Goal: Task Accomplishment & Management: Use online tool/utility

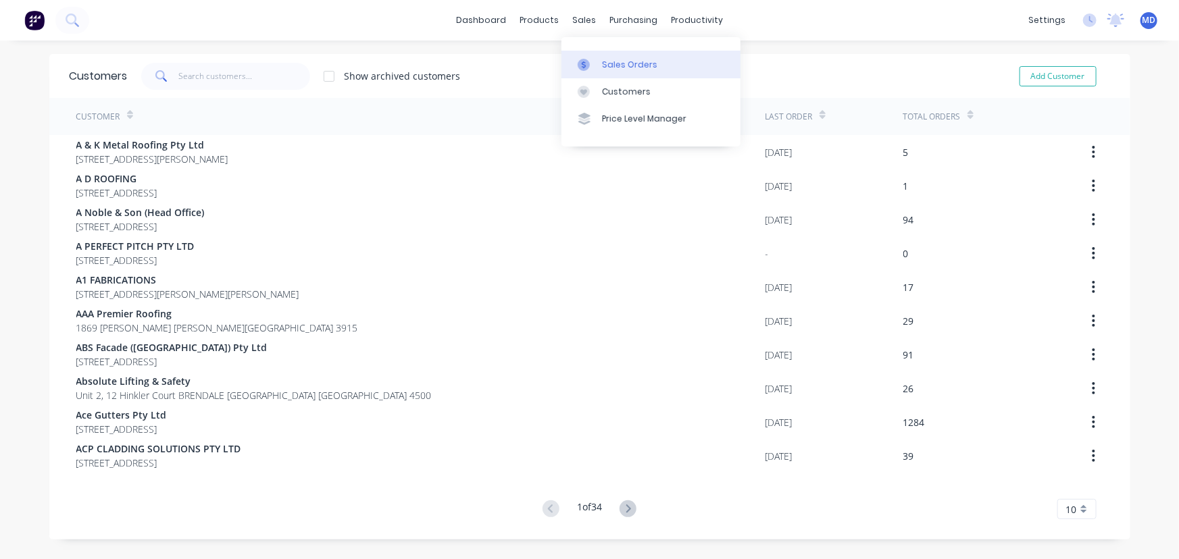
click at [613, 59] on div "Sales Orders" at bounding box center [629, 65] width 55 height 12
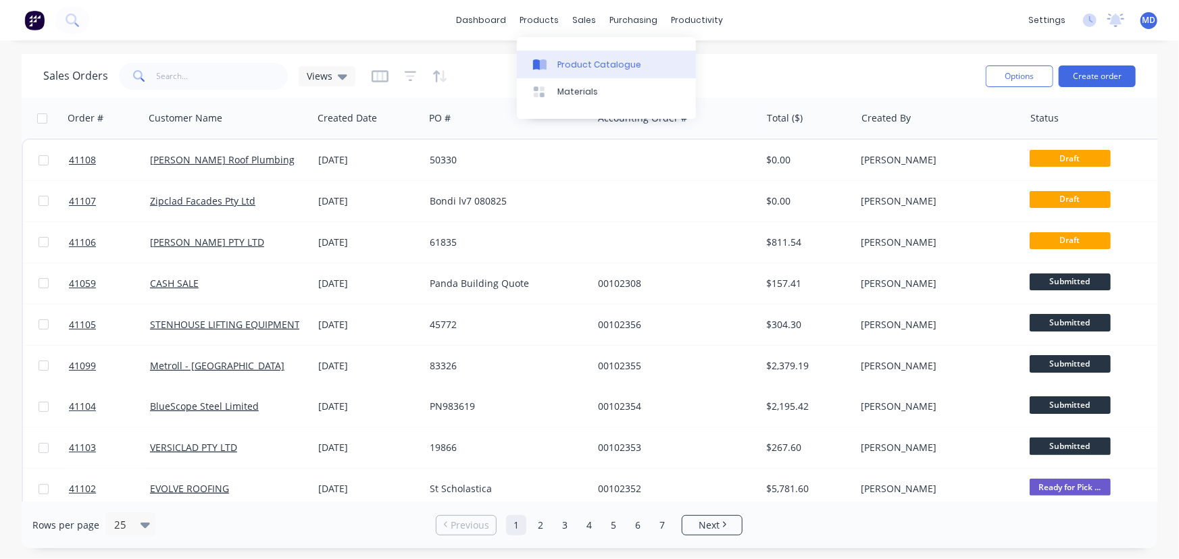
click at [584, 61] on div "Product Catalogue" at bounding box center [599, 65] width 84 height 12
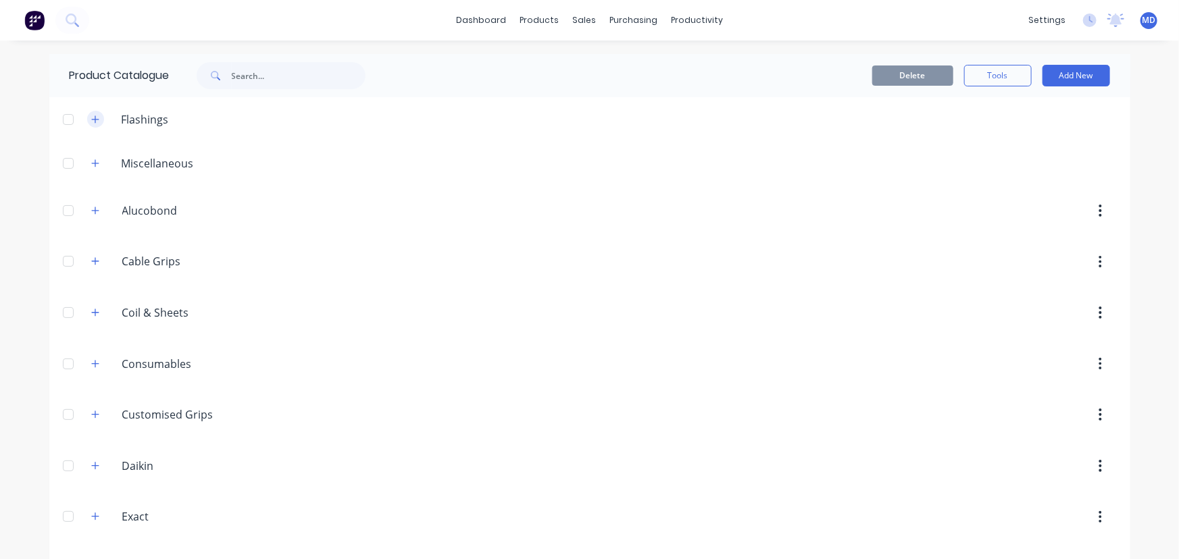
click at [93, 122] on icon "button" at bounding box center [95, 119] width 8 height 9
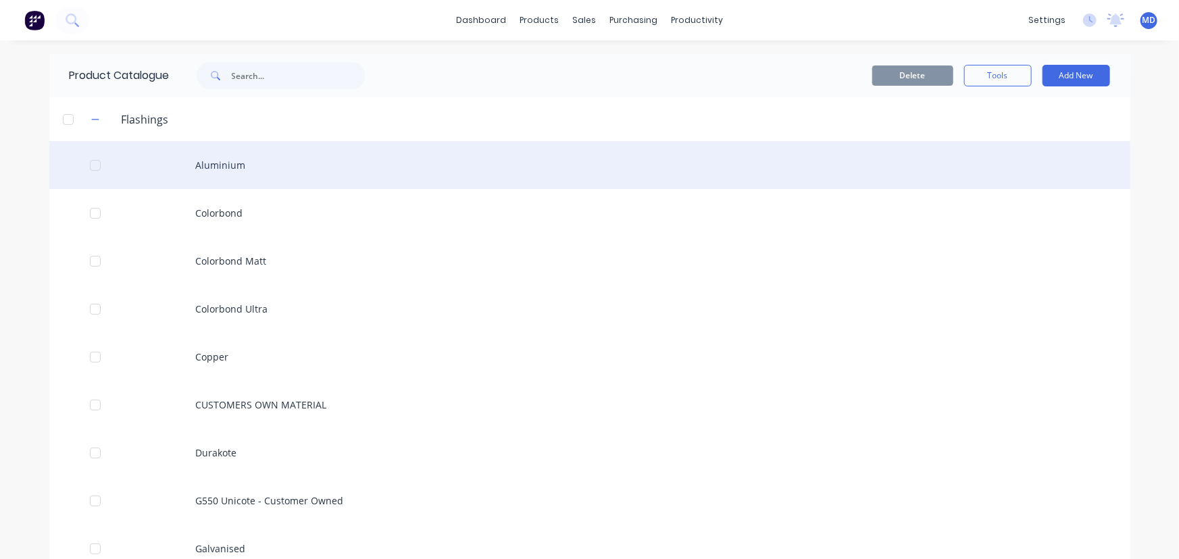
click at [220, 161] on div "Aluminium" at bounding box center [589, 165] width 1081 height 48
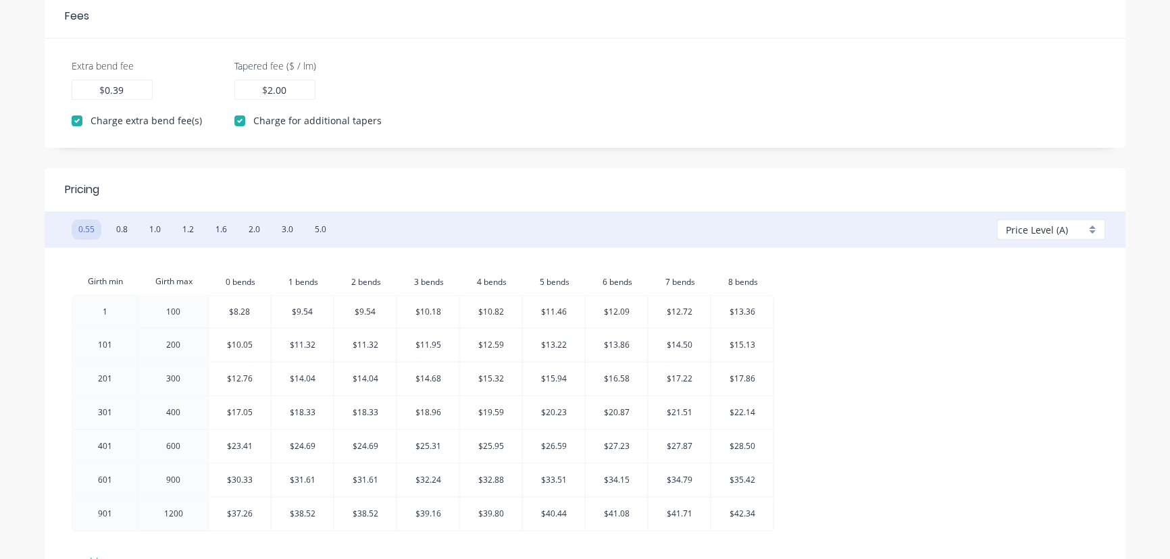
scroll to position [491, 0]
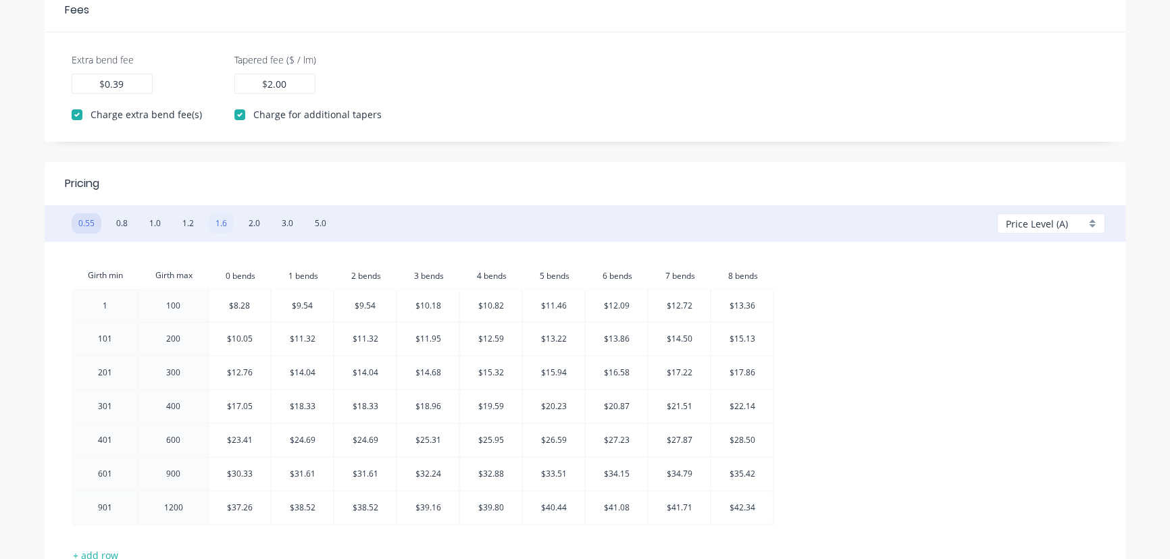
click at [229, 223] on button "1.6" at bounding box center [221, 224] width 25 height 20
click at [1093, 220] on div "Price Level (A)" at bounding box center [1051, 224] width 108 height 20
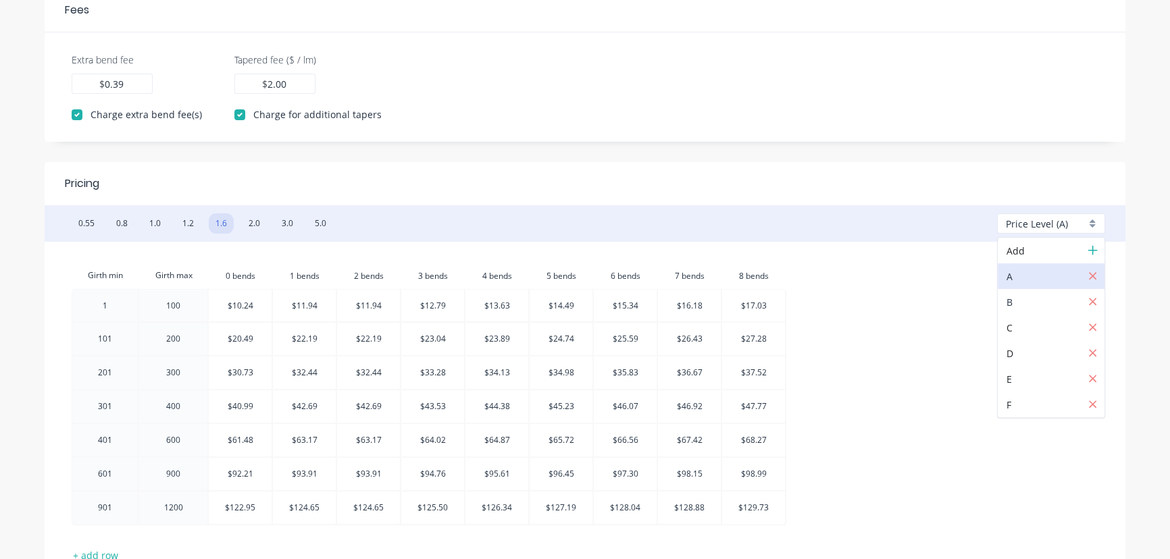
click at [1021, 296] on div at bounding box center [1055, 302] width 97 height 17
type input "0.35"
checkbox input "false"
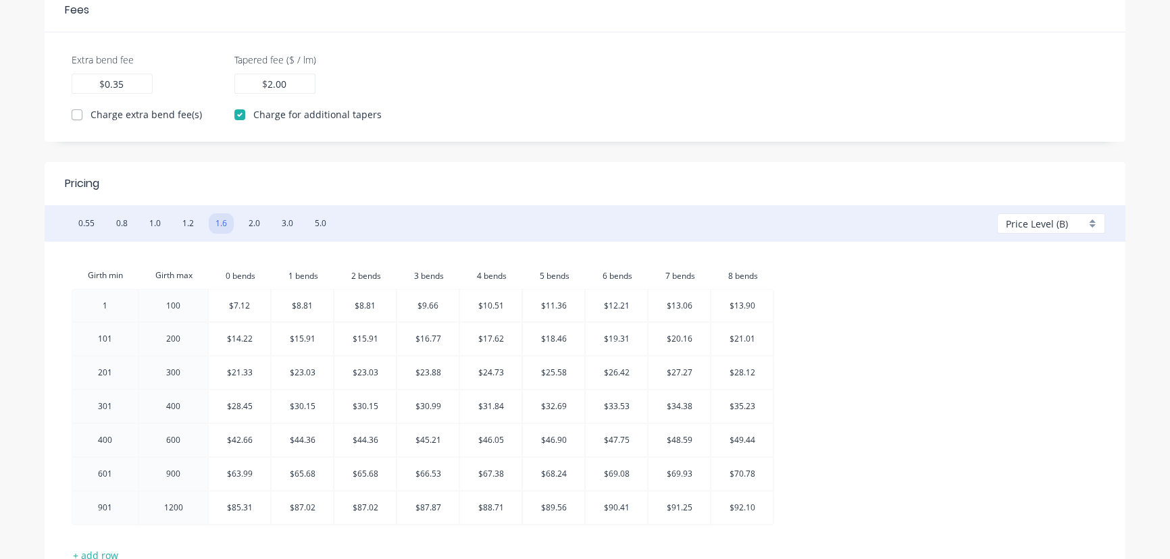
click at [1091, 221] on div "Price Level (B)" at bounding box center [1051, 224] width 108 height 20
click at [1007, 324] on div at bounding box center [1055, 328] width 97 height 17
type input "0.39"
checkbox input "true"
click at [1091, 216] on div "Price Level (C)" at bounding box center [1051, 224] width 108 height 20
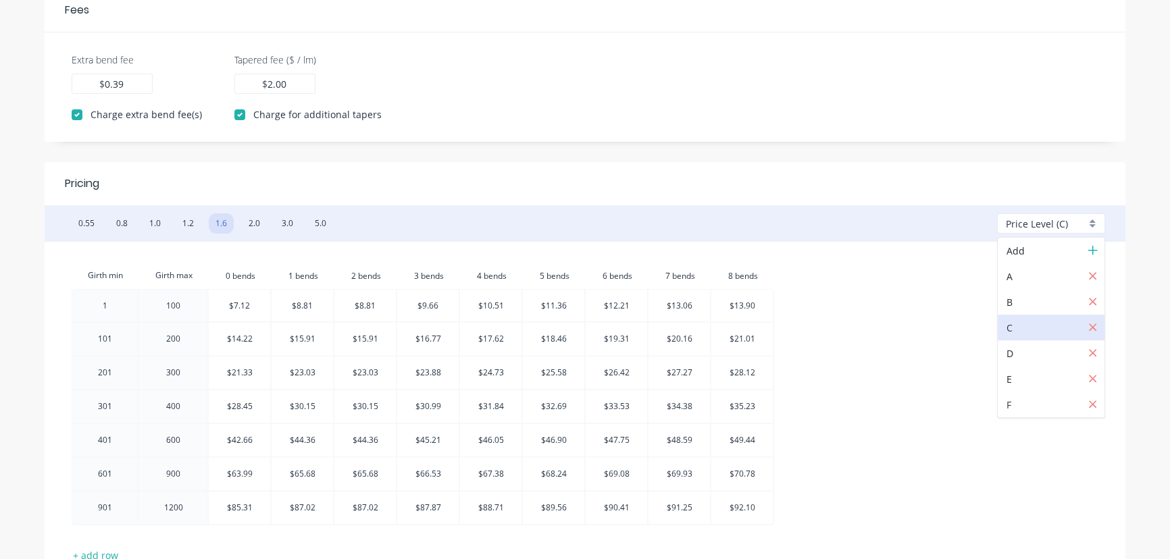
click at [1007, 403] on div at bounding box center [1055, 405] width 97 height 17
drag, startPoint x: 220, startPoint y: 220, endPoint x: 226, endPoint y: 222, distance: 6.9
click at [220, 220] on button "1.6" at bounding box center [221, 224] width 25 height 20
click at [253, 220] on button "2.0" at bounding box center [254, 224] width 25 height 20
click at [220, 222] on button "1.6" at bounding box center [221, 224] width 25 height 20
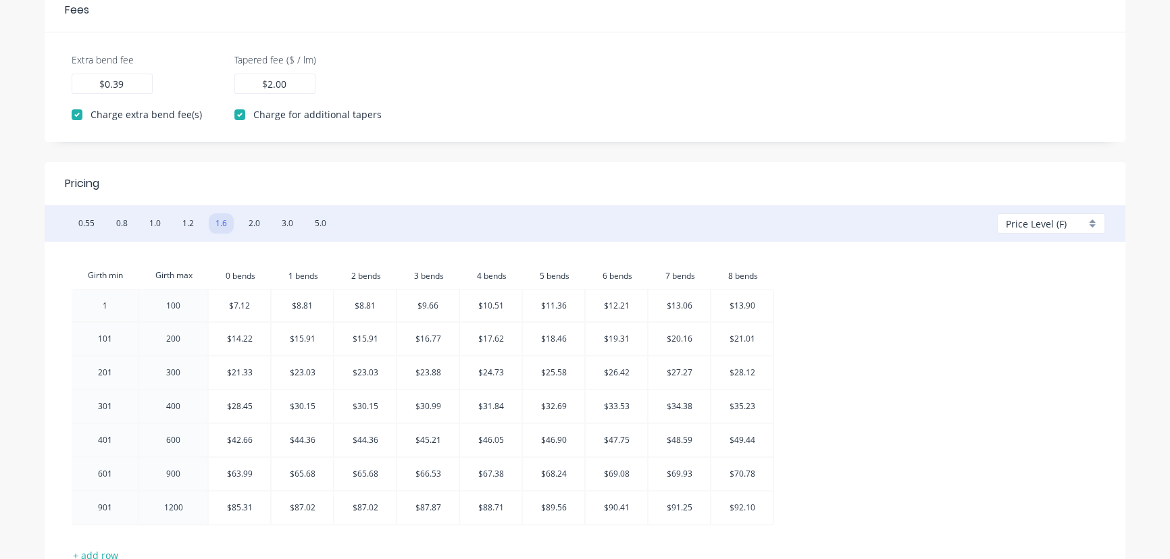
click at [1091, 221] on div "Price Level (F)" at bounding box center [1051, 224] width 108 height 20
click at [1005, 272] on div "A" at bounding box center [1051, 277] width 107 height 26
click at [1095, 222] on div "Price Level (A)" at bounding box center [1051, 224] width 108 height 20
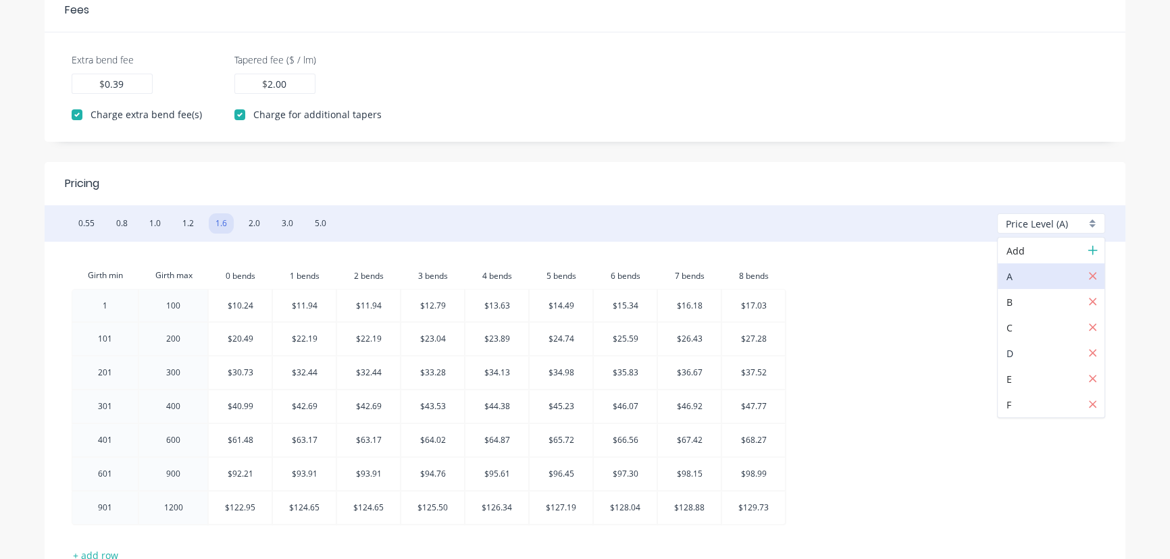
click at [1009, 349] on div at bounding box center [1055, 353] width 97 height 17
click at [1093, 222] on div "Price Level (D)" at bounding box center [1051, 224] width 108 height 20
click at [1018, 328] on div at bounding box center [1055, 328] width 97 height 17
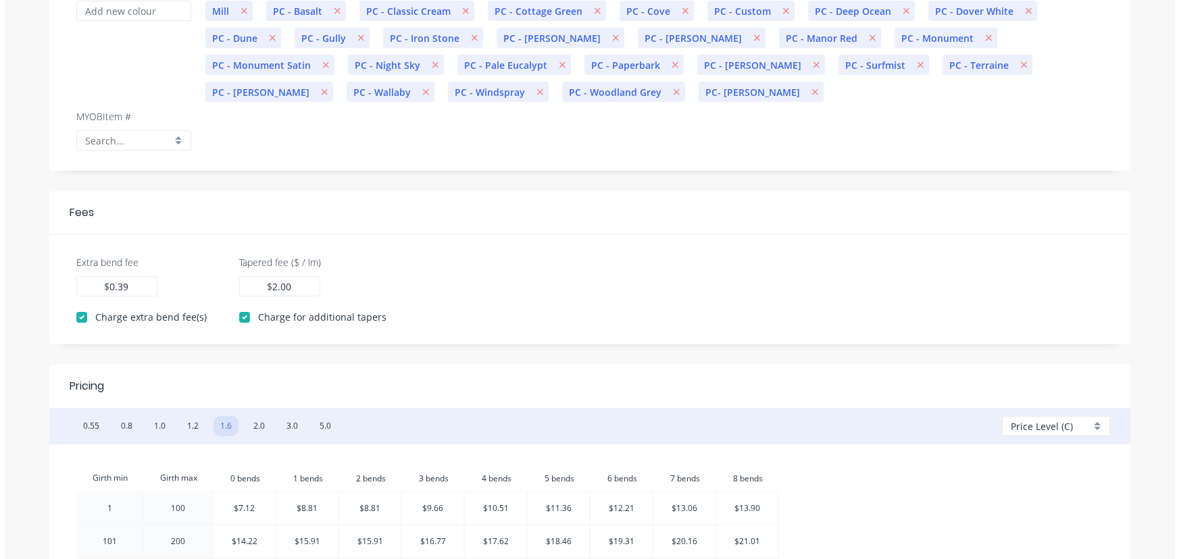
scroll to position [0, 0]
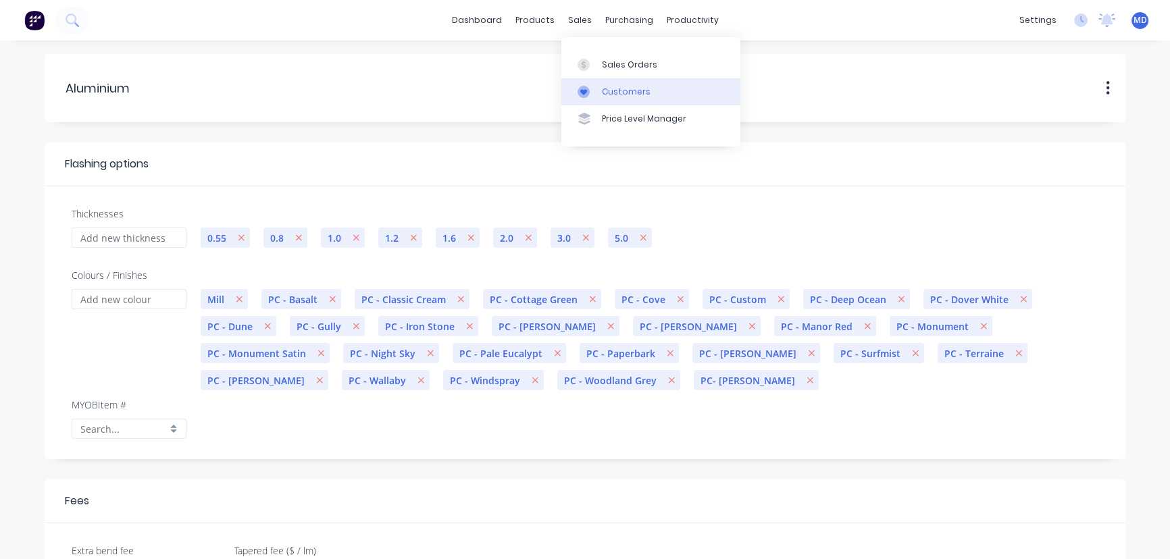
click at [630, 91] on div "Customers" at bounding box center [626, 92] width 49 height 12
